Goal: Check status: Check status

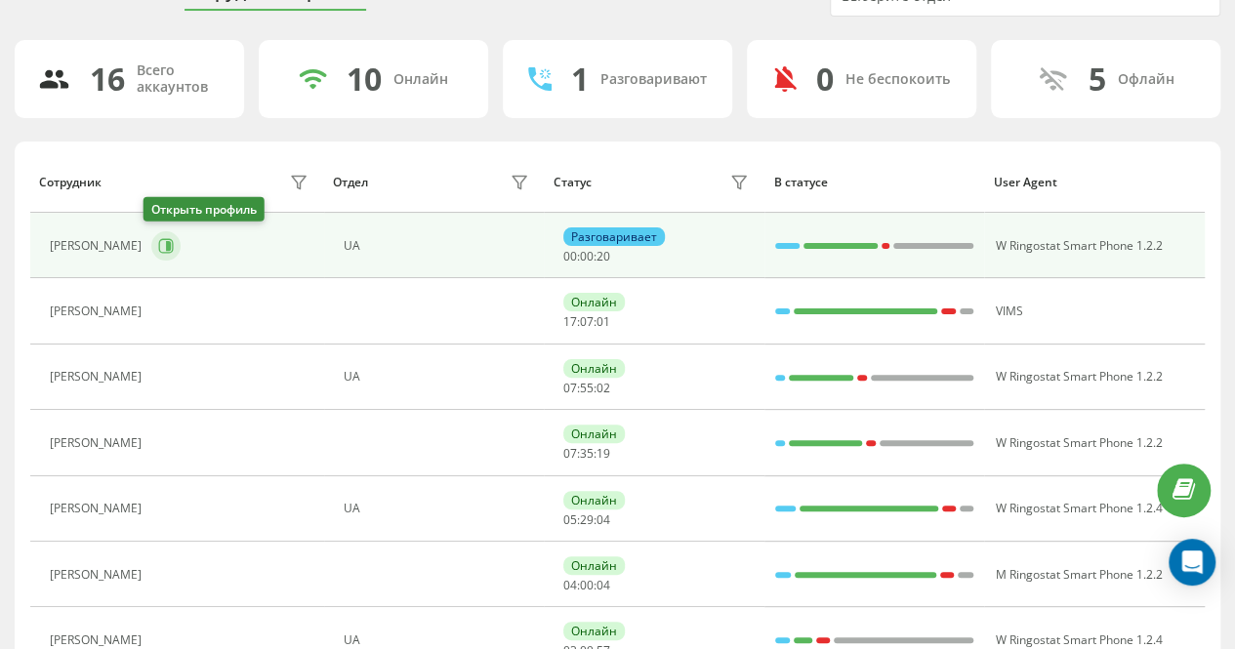
click at [160, 238] on icon at bounding box center [166, 245] width 15 height 15
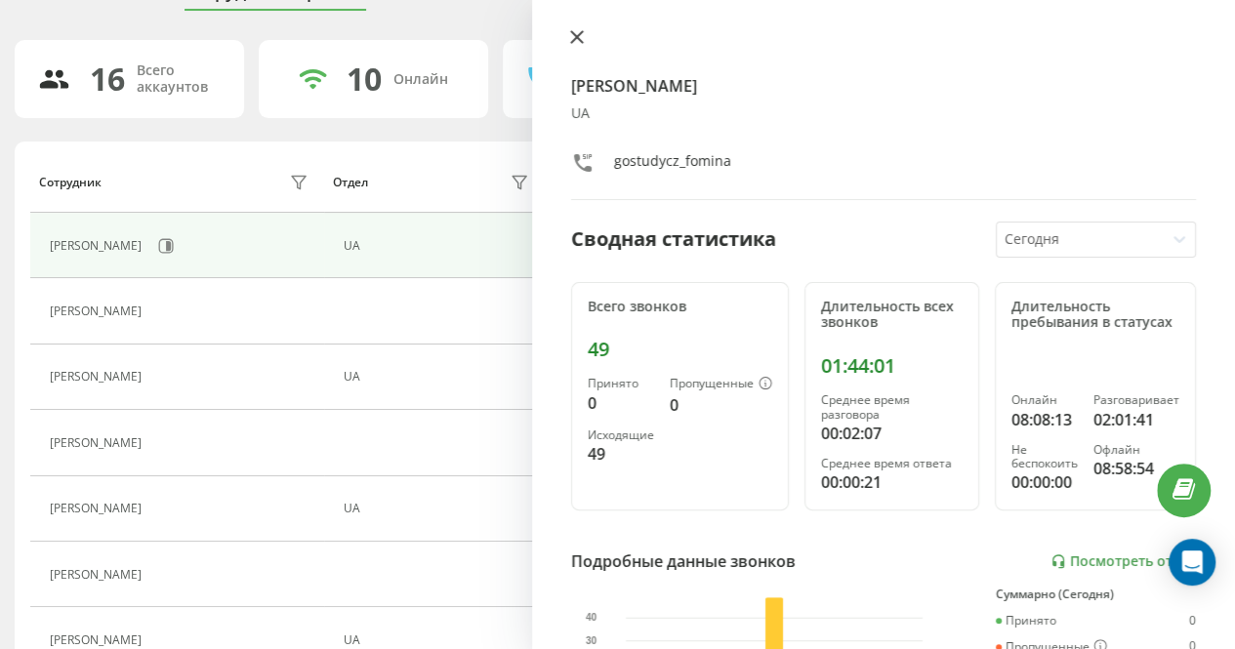
click at [578, 37] on icon at bounding box center [577, 37] width 12 height 12
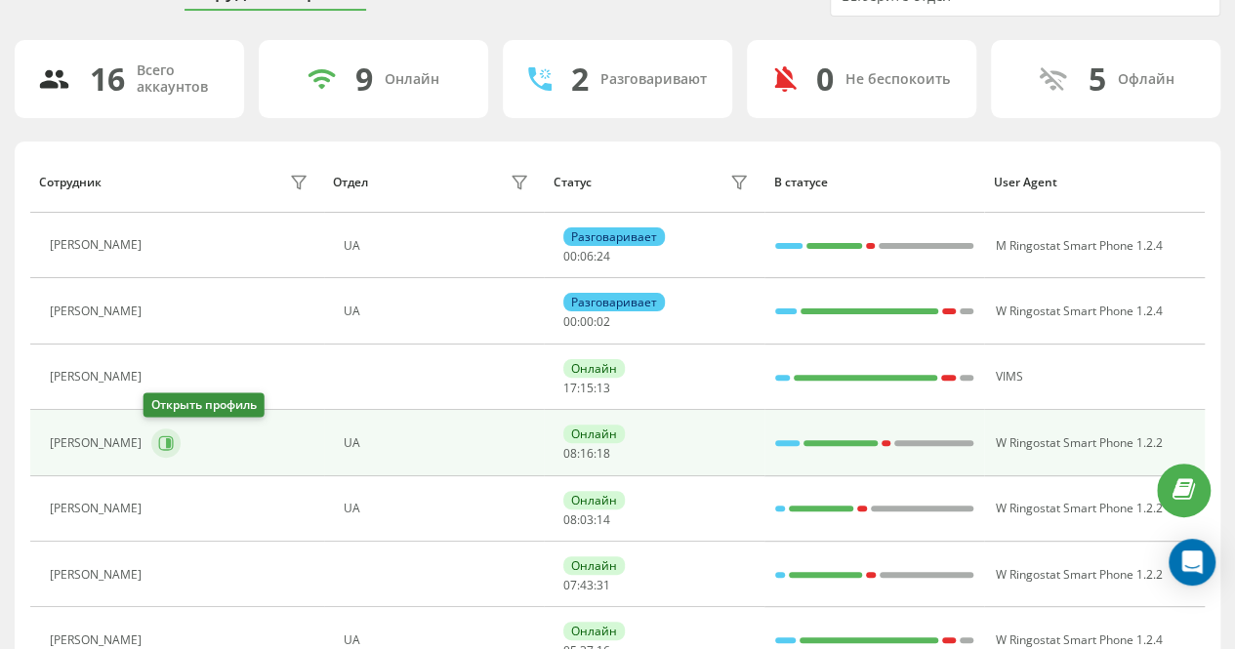
click at [159, 435] on icon at bounding box center [166, 442] width 15 height 15
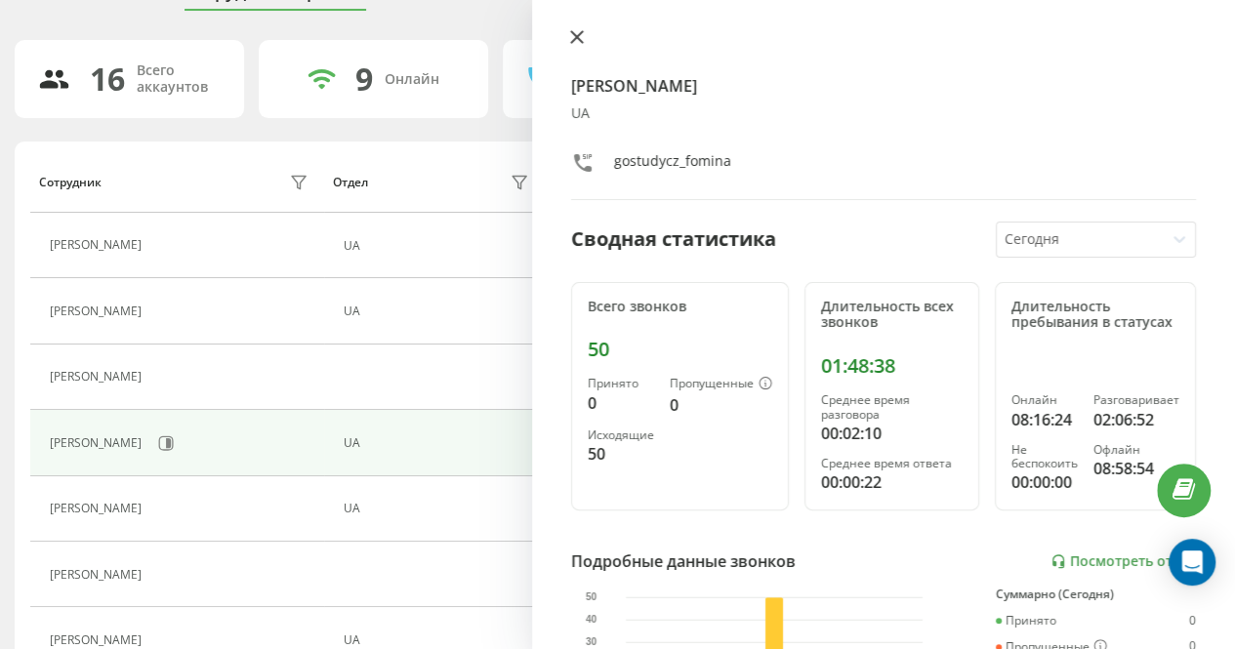
click at [574, 36] on icon at bounding box center [577, 37] width 12 height 12
